Goal: Check status

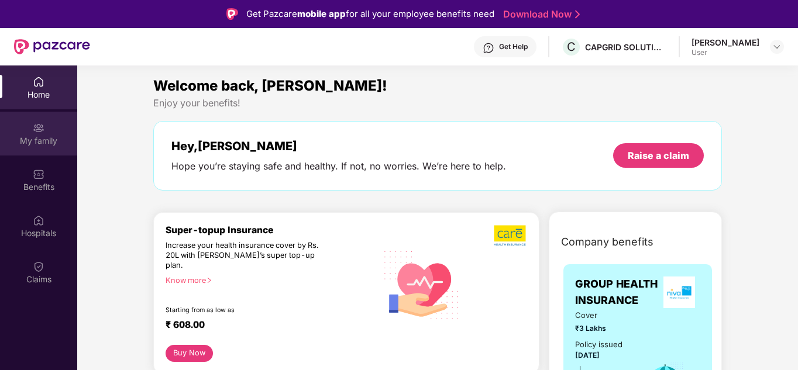
click at [32, 142] on div "My family" at bounding box center [38, 141] width 77 height 12
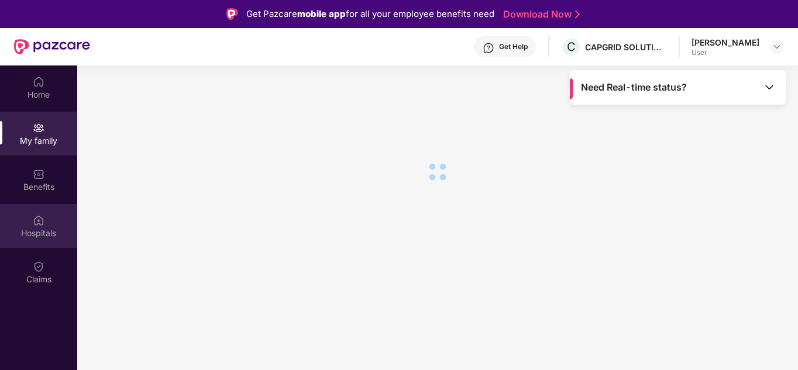
click at [42, 215] on img at bounding box center [39, 221] width 12 height 12
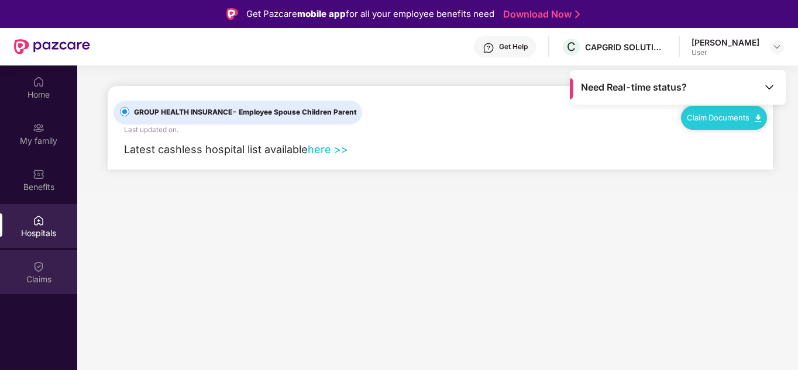
click at [35, 259] on div "Claims" at bounding box center [38, 272] width 77 height 44
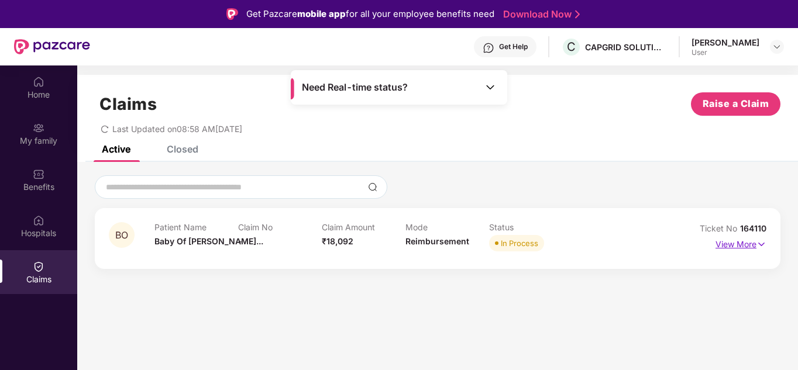
click at [751, 242] on p "View More" at bounding box center [740, 243] width 51 height 16
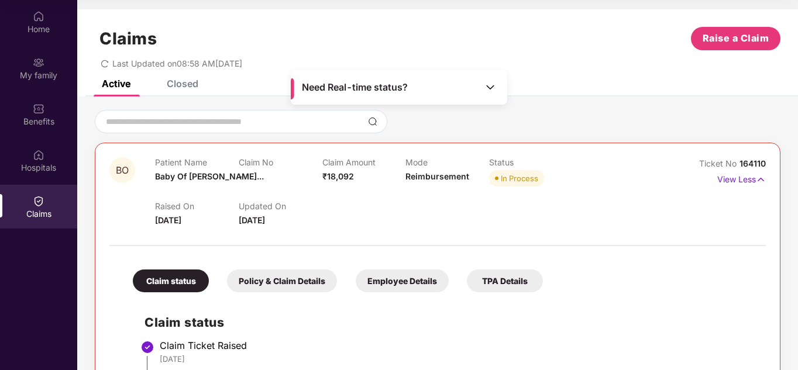
click at [28, 260] on div "Home My family Benefits Hospitals Claims" at bounding box center [38, 185] width 77 height 370
